Goal: Task Accomplishment & Management: Complete application form

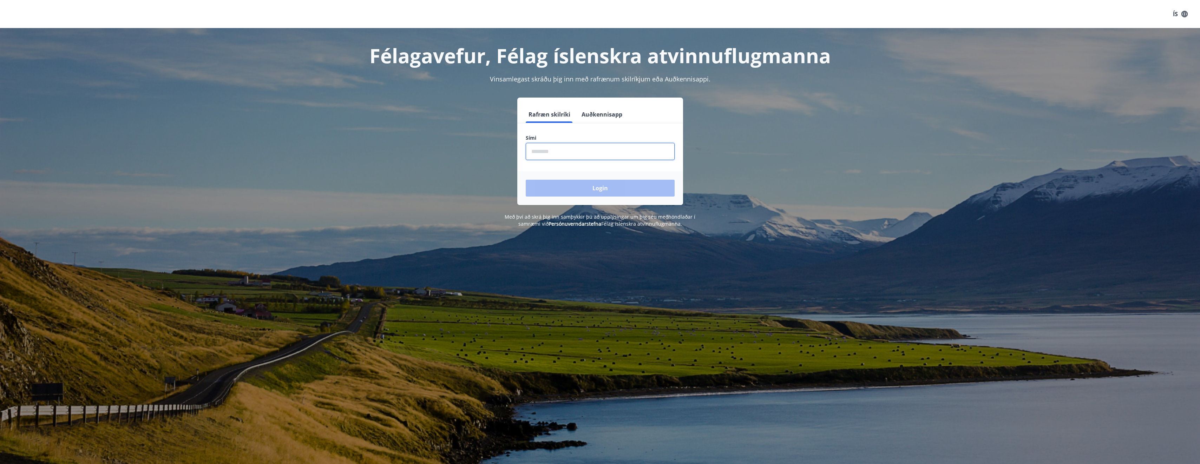
click at [588, 152] on input "phone" at bounding box center [600, 151] width 149 height 17
type input "********"
click at [526, 180] on button "Login" at bounding box center [600, 188] width 149 height 17
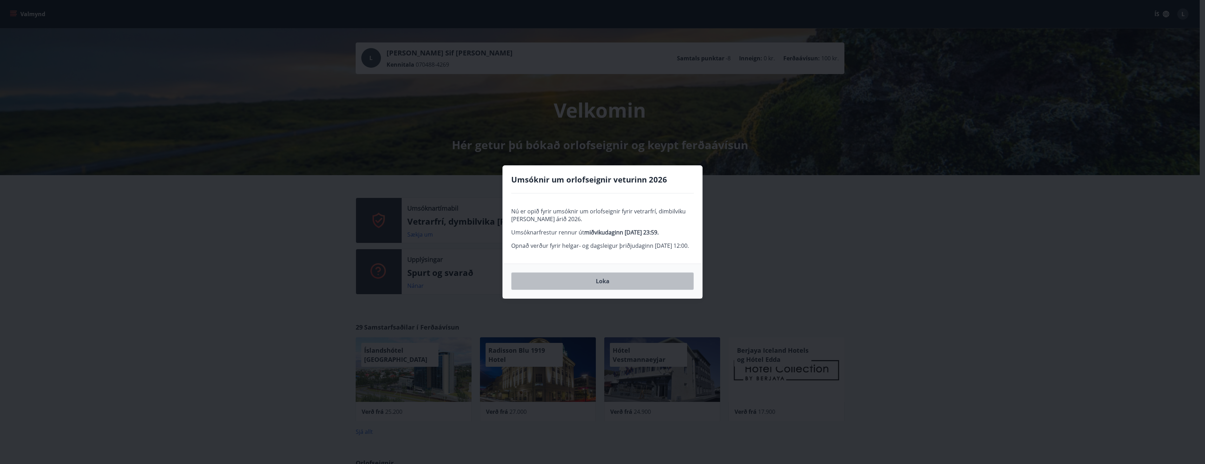
click at [606, 289] on button "Loka" at bounding box center [602, 281] width 183 height 18
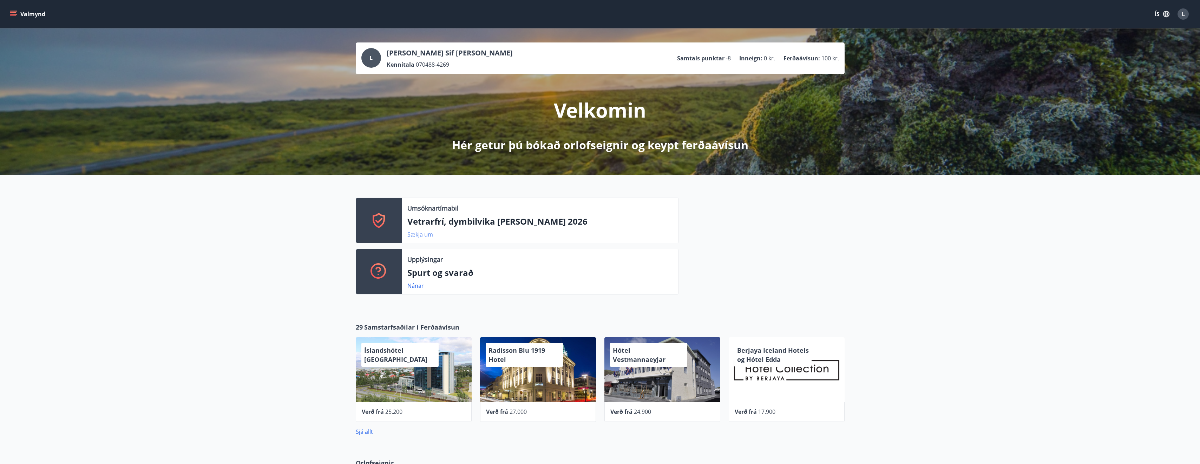
click at [418, 234] on link "Sækja um" at bounding box center [420, 235] width 26 height 8
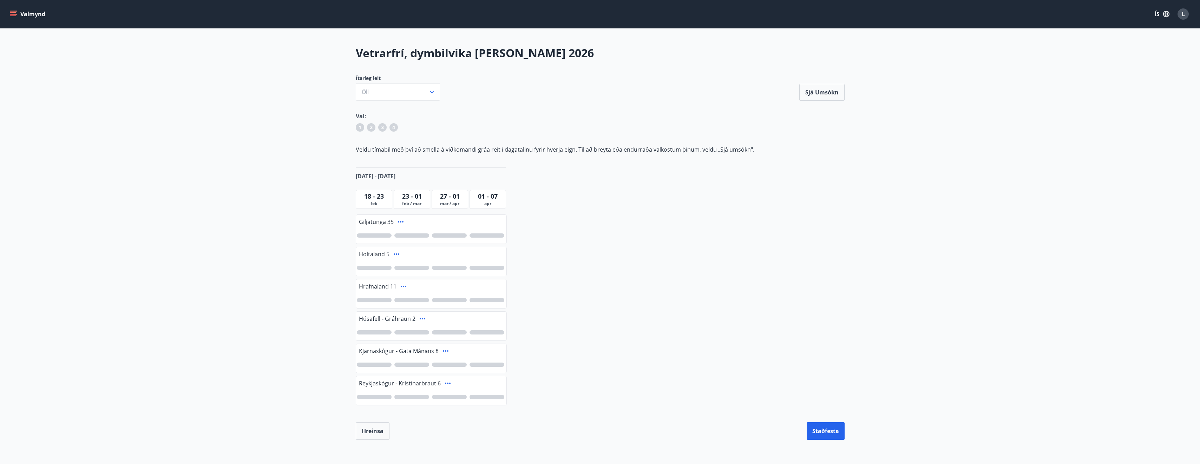
click at [372, 235] on div at bounding box center [374, 235] width 35 height 4
click at [412, 268] on div at bounding box center [411, 268] width 35 height 4
click at [442, 300] on div at bounding box center [449, 300] width 35 height 4
click at [481, 332] on div at bounding box center [486, 332] width 35 height 4
